Goal: Register for event/course

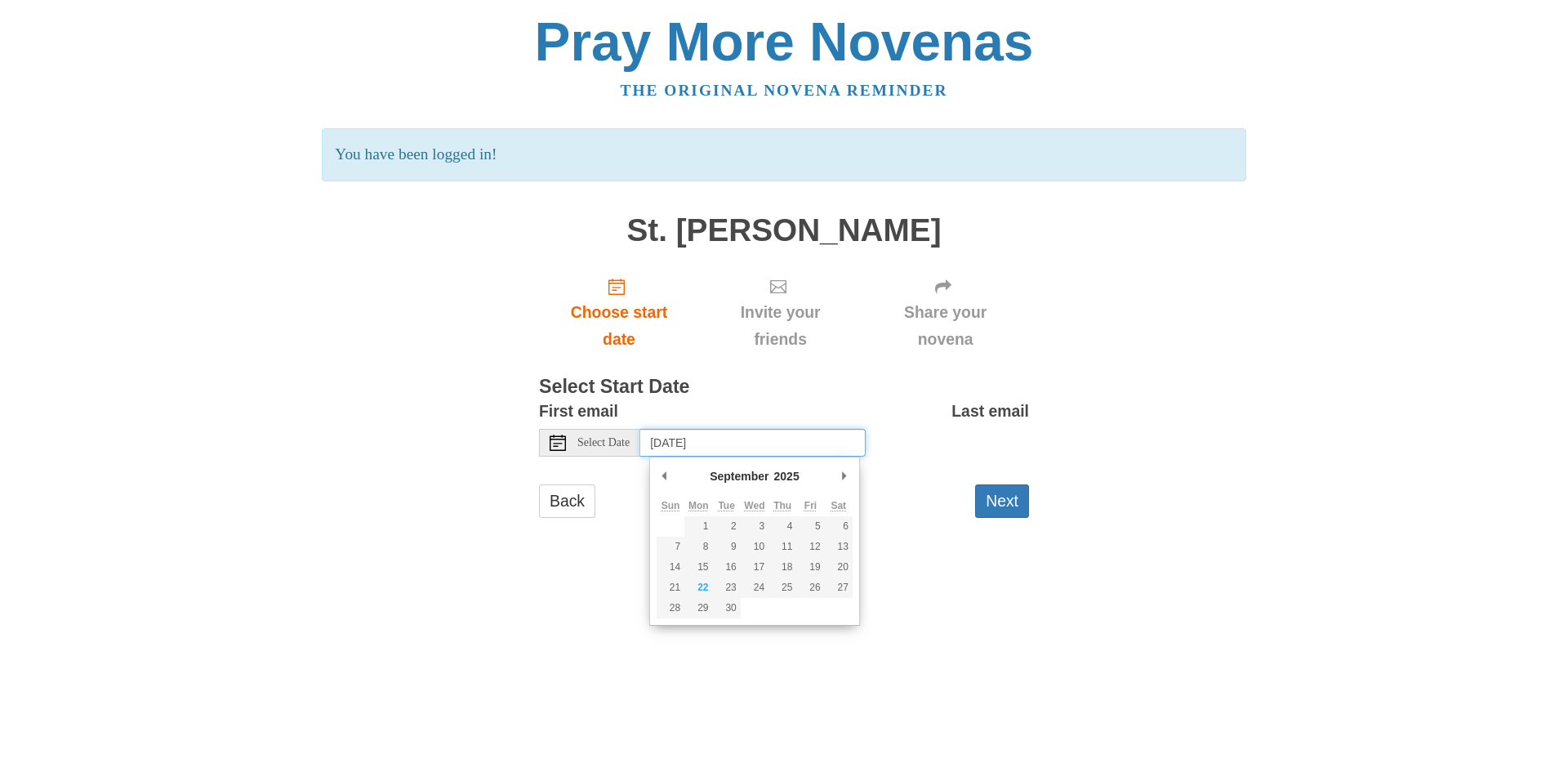
click at [756, 440] on input "Tuesday, September 23rd, 2025" at bounding box center [753, 442] width 226 height 28
click at [748, 441] on input "Tuesday, September 23rd" at bounding box center [753, 442] width 226 height 28
type input "Monday, September 22nd"
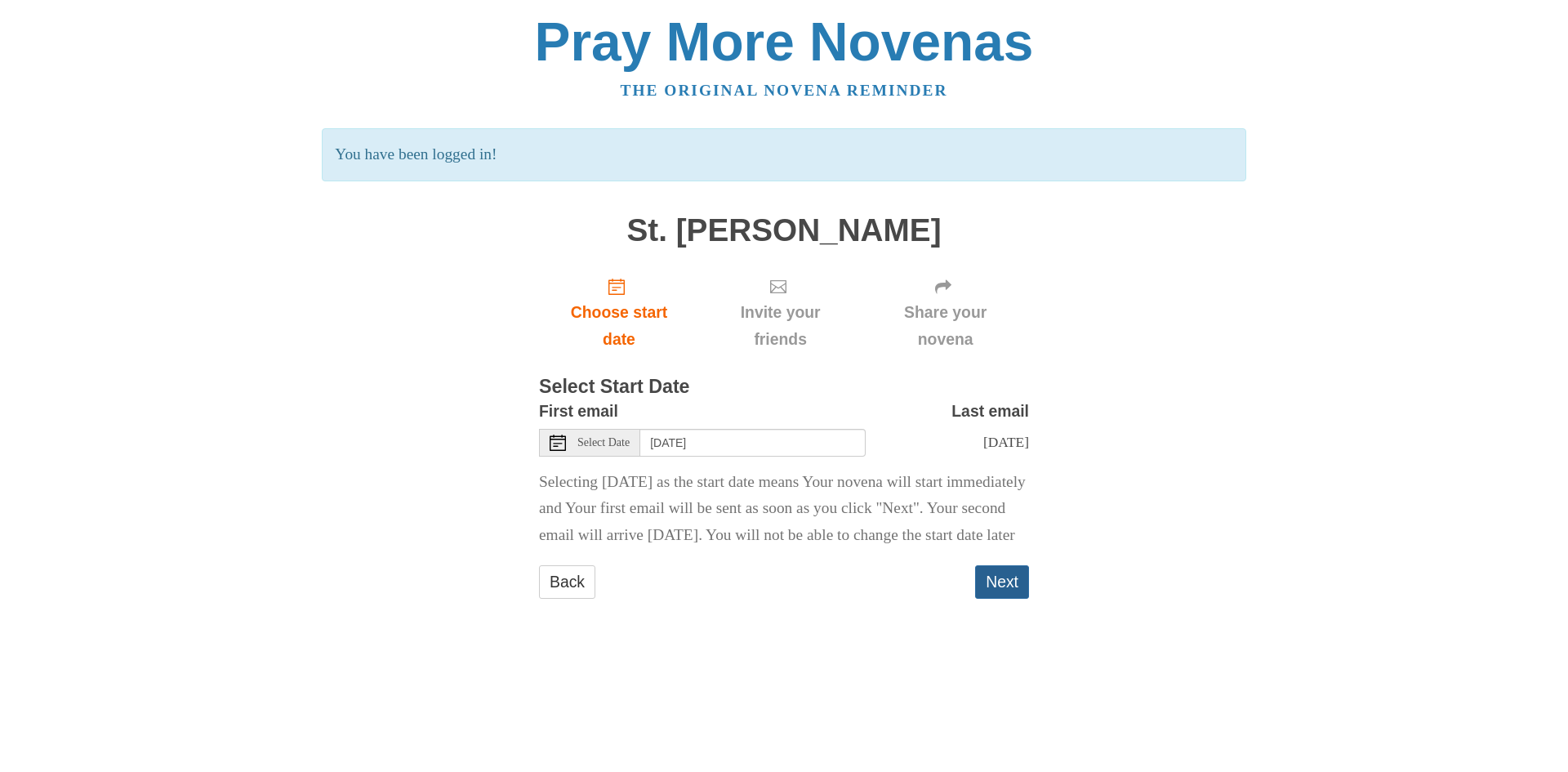
click at [1000, 599] on button "Next" at bounding box center [1002, 583] width 54 height 34
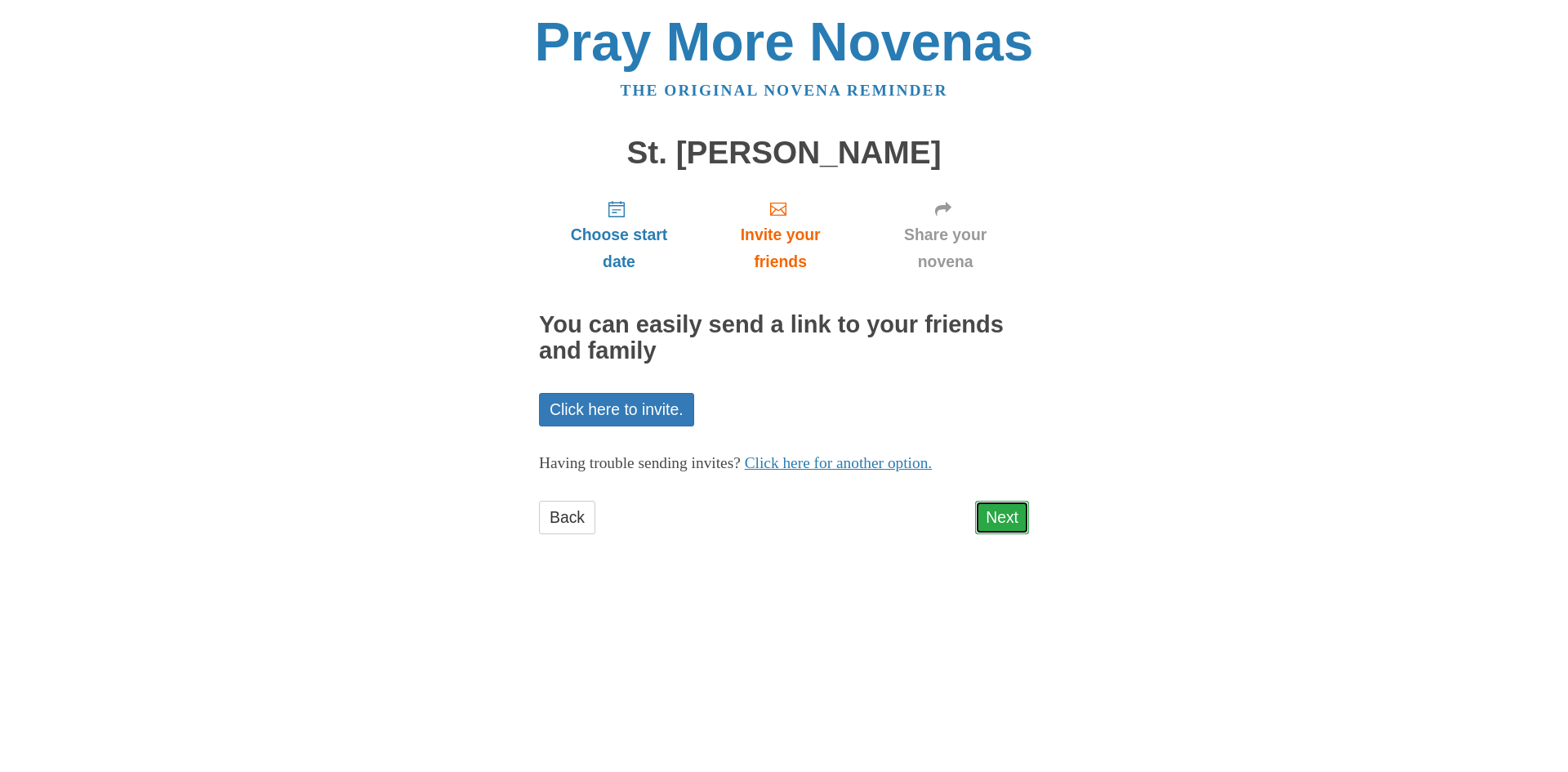
click at [996, 519] on link "Next" at bounding box center [1002, 518] width 54 height 34
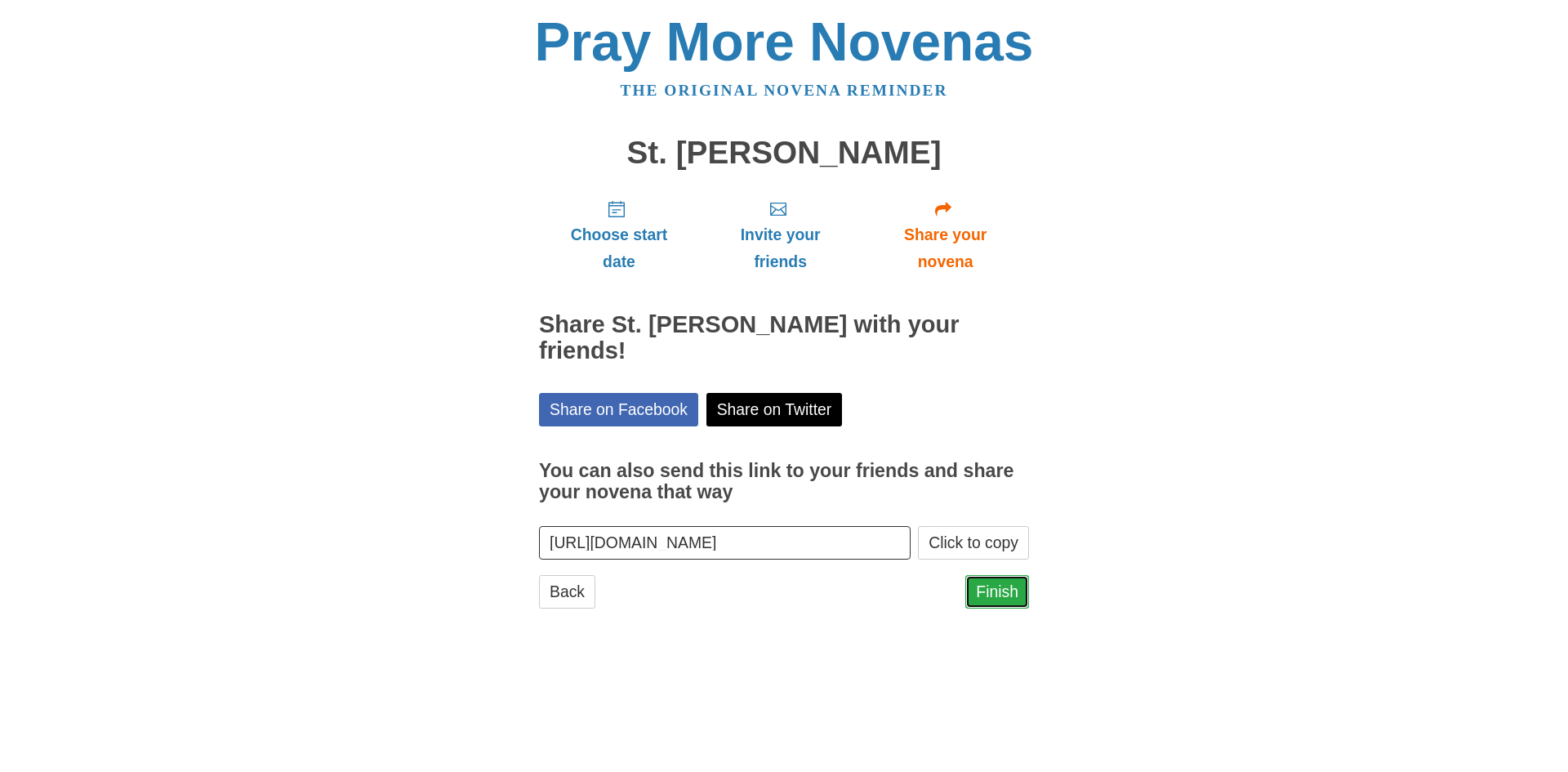
click at [998, 575] on link "Finish" at bounding box center [997, 592] width 64 height 34
